Goal: Check status: Check status

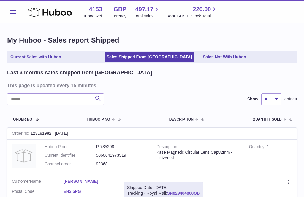
click at [34, 9] on use at bounding box center [50, 11] width 44 height 9
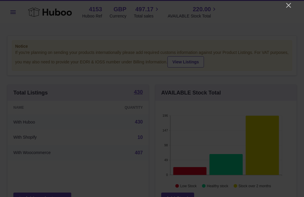
click at [289, 7] on icon "Close" at bounding box center [288, 5] width 7 height 7
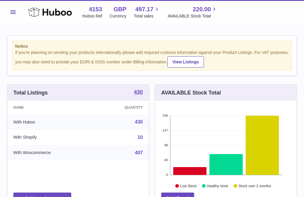
click at [142, 13] on span "Total sales" at bounding box center [147, 16] width 26 height 6
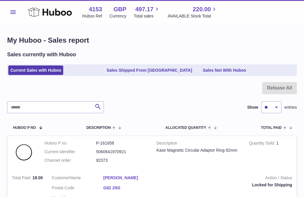
click at [134, 72] on link "Sales Shipped From [GEOGRAPHIC_DATA]" at bounding box center [149, 71] width 90 height 10
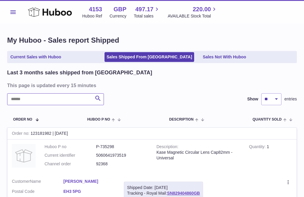
click at [31, 98] on input "text" at bounding box center [55, 99] width 97 height 12
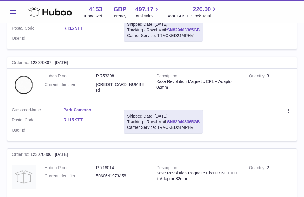
scroll to position [162, 0]
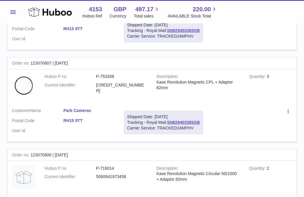
type input "****"
click at [181, 122] on link "SN829403365GB" at bounding box center [183, 122] width 33 height 5
